Goal: Transaction & Acquisition: Purchase product/service

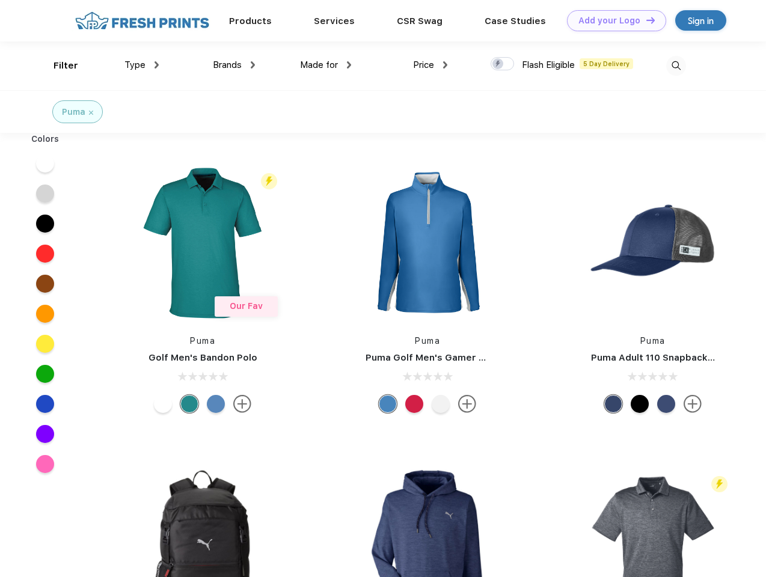
scroll to position [1, 0]
click at [612, 20] on link "Add your Logo Design Tool" at bounding box center [616, 20] width 99 height 21
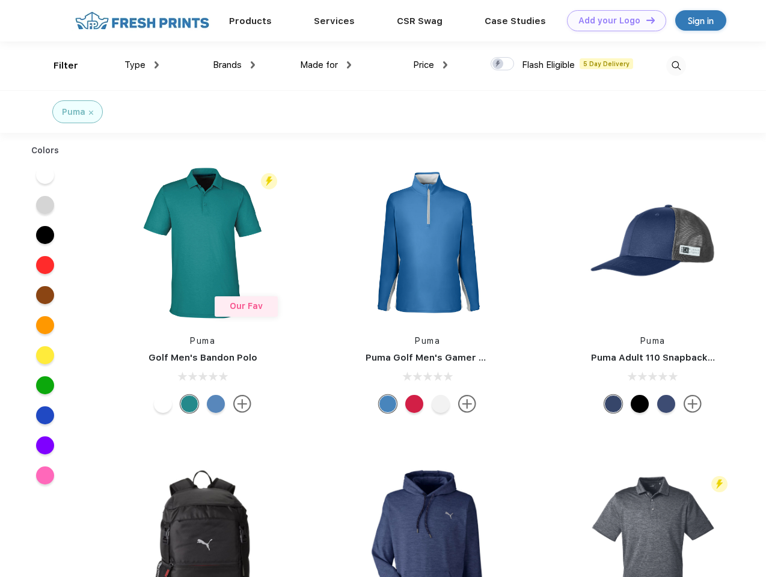
click at [0, 0] on div "Design Tool" at bounding box center [0, 0] width 0 height 0
click at [645, 20] on link "Add your Logo Design Tool" at bounding box center [616, 20] width 99 height 21
click at [58, 66] on div "Filter" at bounding box center [65, 66] width 25 height 14
click at [142, 65] on span "Type" at bounding box center [134, 65] width 21 height 11
click at [234, 65] on span "Brands" at bounding box center [227, 65] width 29 height 11
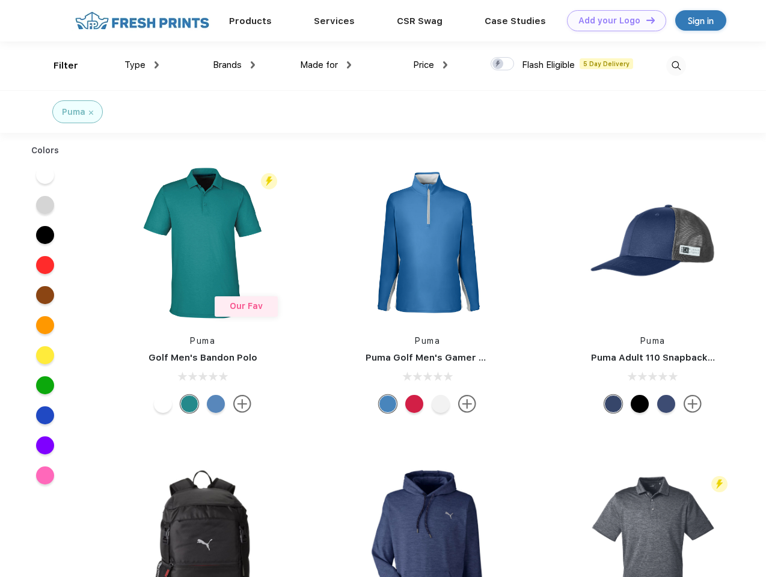
click at [326, 65] on span "Made for" at bounding box center [319, 65] width 38 height 11
click at [430, 65] on span "Price" at bounding box center [423, 65] width 21 height 11
click at [502, 64] on div at bounding box center [501, 63] width 23 height 13
click at [498, 64] on input "checkbox" at bounding box center [494, 60] width 8 height 8
click at [676, 66] on img at bounding box center [676, 66] width 20 height 20
